Goal: Information Seeking & Learning: Learn about a topic

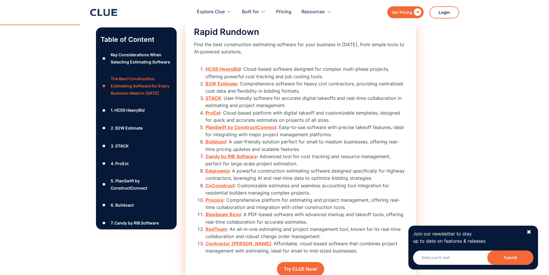
scroll to position [691, 0]
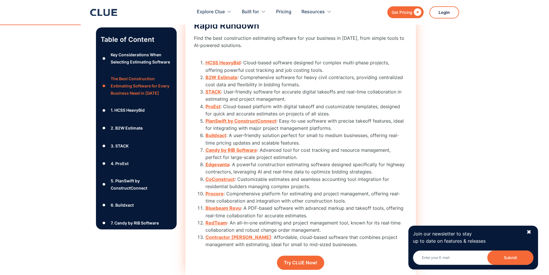
click at [211, 106] on strong "ProEst" at bounding box center [212, 106] width 15 height 6
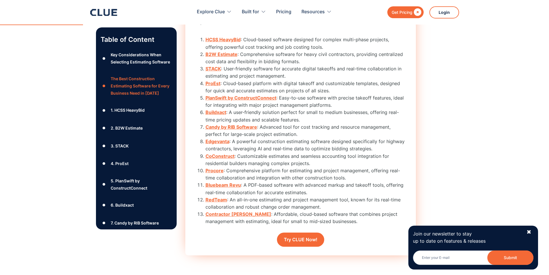
scroll to position [715, 0]
click at [207, 79] on li "ProEst : Cloud-based platform with digital takeoff and customizable templates, …" at bounding box center [306, 86] width 202 height 14
click at [207, 81] on strong "ProEst" at bounding box center [212, 83] width 15 height 6
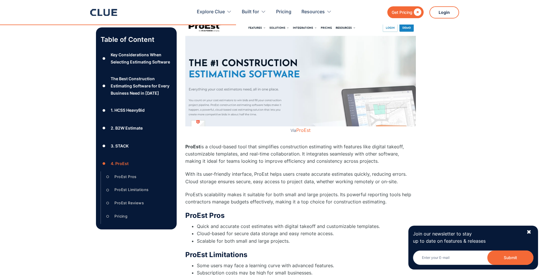
scroll to position [2368, 0]
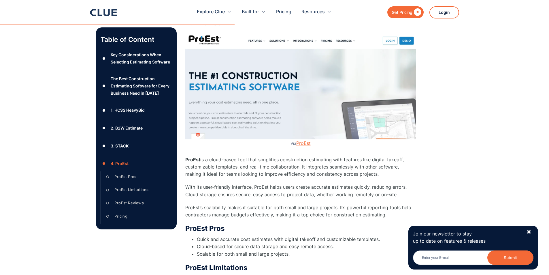
click at [303, 141] on link "ProEst" at bounding box center [303, 143] width 14 height 6
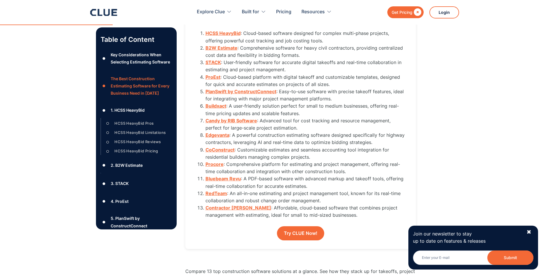
scroll to position [691, 0]
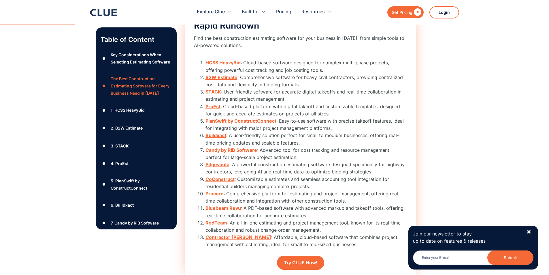
click at [247, 121] on strong "PlanSwift by ConstructConnect" at bounding box center [240, 121] width 71 height 6
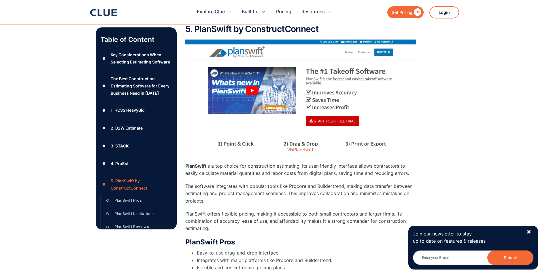
scroll to position [2753, 0]
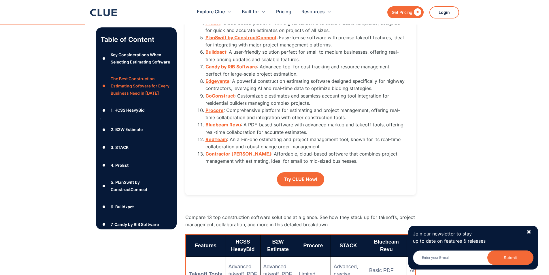
scroll to position [691, 0]
